Goal: Task Accomplishment & Management: Use online tool/utility

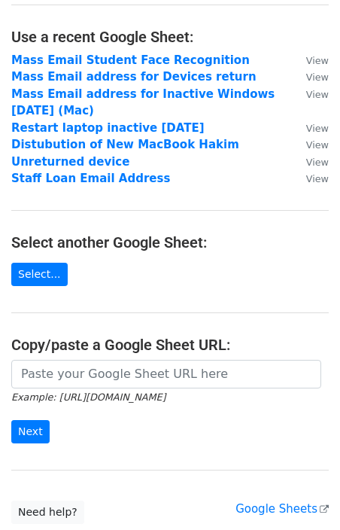
scroll to position [106, 0]
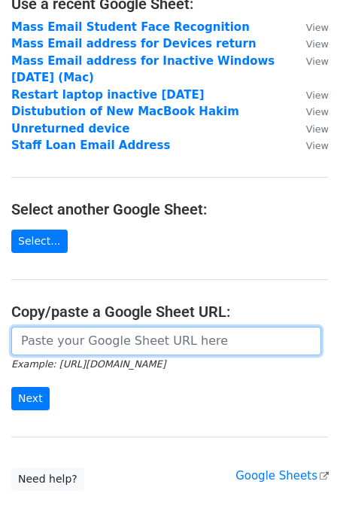
click at [106, 344] on input "url" at bounding box center [166, 340] width 310 height 29
paste input "[URL][DOMAIN_NAME]"
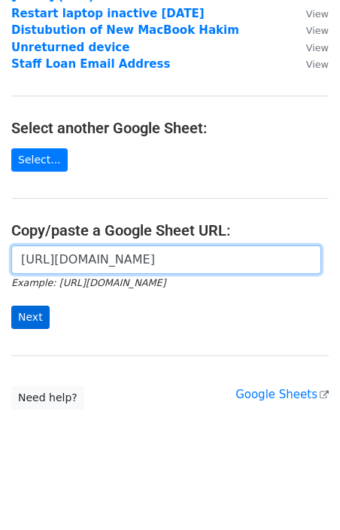
type input "[URL][DOMAIN_NAME]"
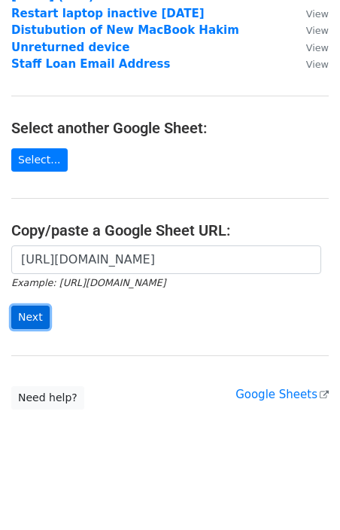
scroll to position [0, 0]
click at [35, 320] on input "Next" at bounding box center [30, 316] width 38 height 23
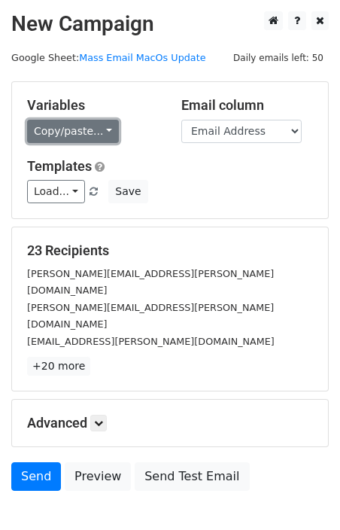
click at [78, 133] on link "Copy/paste..." at bounding box center [73, 131] width 92 height 23
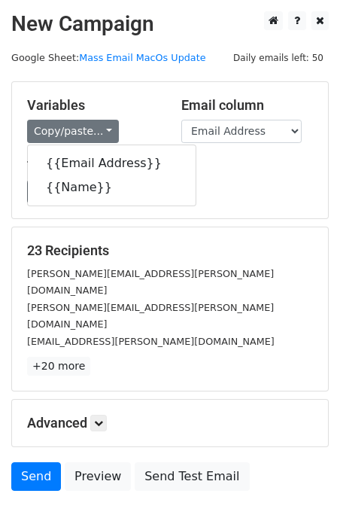
click at [223, 173] on h5 "Templates" at bounding box center [170, 166] width 286 height 17
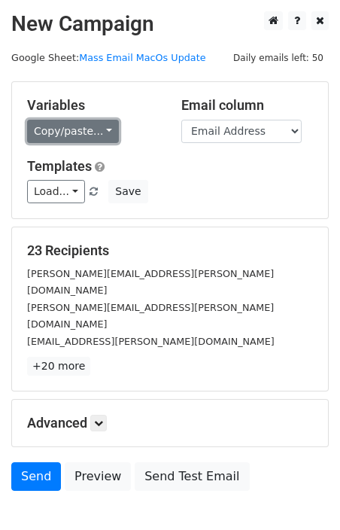
click at [99, 136] on link "Copy/paste..." at bounding box center [73, 131] width 92 height 23
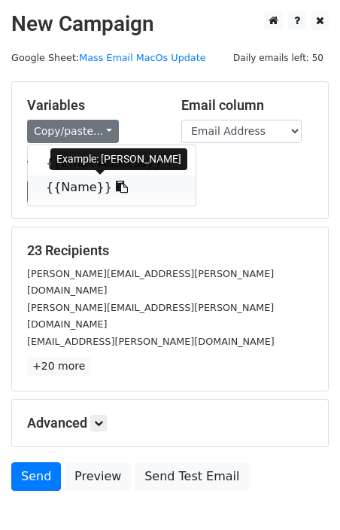
click at [86, 186] on link "{{Name}}" at bounding box center [112, 187] width 168 height 24
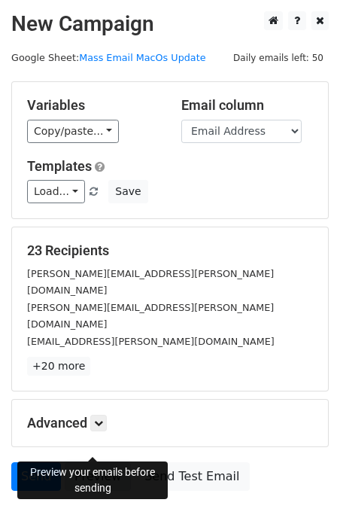
click at [72, 462] on link "Preview" at bounding box center [98, 476] width 66 height 29
click at [83, 462] on link "Preview" at bounding box center [98, 476] width 66 height 29
click at [38, 462] on link "Send" at bounding box center [36, 476] width 50 height 29
